Goal: Find contact information: Find contact information

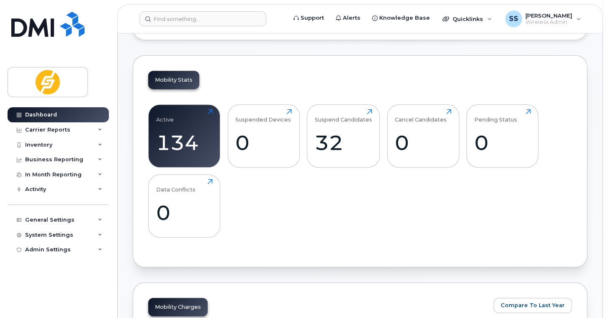
scroll to position [209, 0]
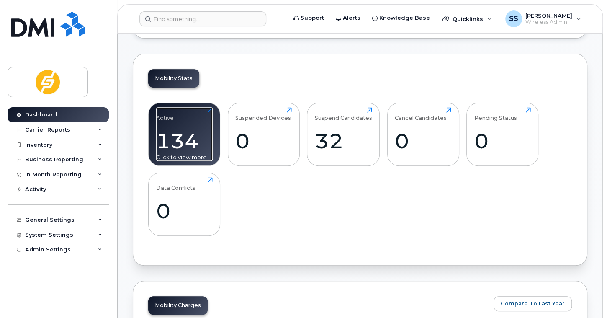
click at [185, 149] on div "134" at bounding box center [184, 140] width 56 height 25
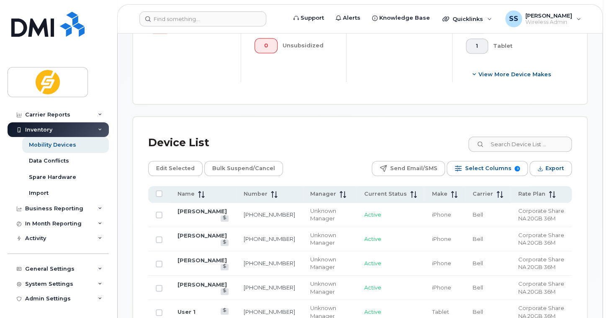
scroll to position [418, 0]
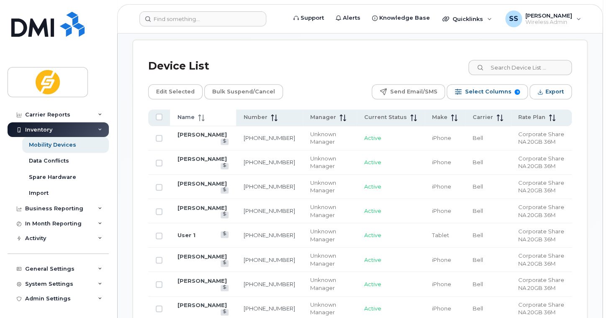
click at [195, 114] on span at bounding box center [200, 117] width 10 height 8
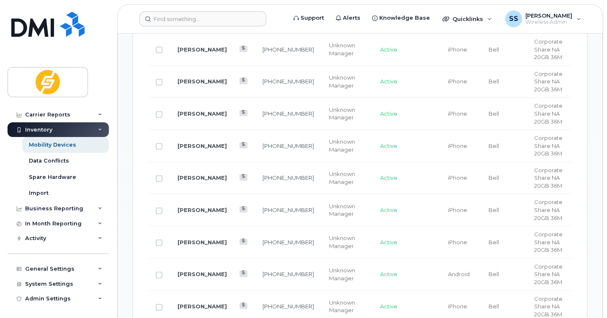
scroll to position [586, 0]
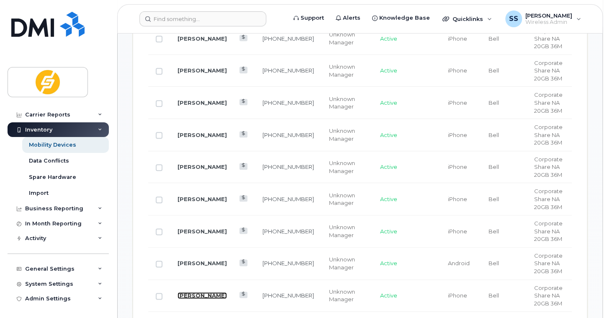
click at [192, 292] on link "Anne Flanagan" at bounding box center [201, 295] width 49 height 7
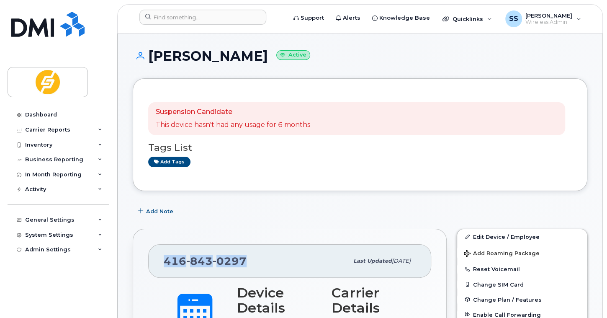
drag, startPoint x: 248, startPoint y: 259, endPoint x: 159, endPoint y: 256, distance: 88.4
click at [159, 256] on div "416 843 0297 Last updated Aug 20, 2025" at bounding box center [289, 260] width 283 height 33
copy span "416 843 0297"
